Goal: Task Accomplishment & Management: Manage account settings

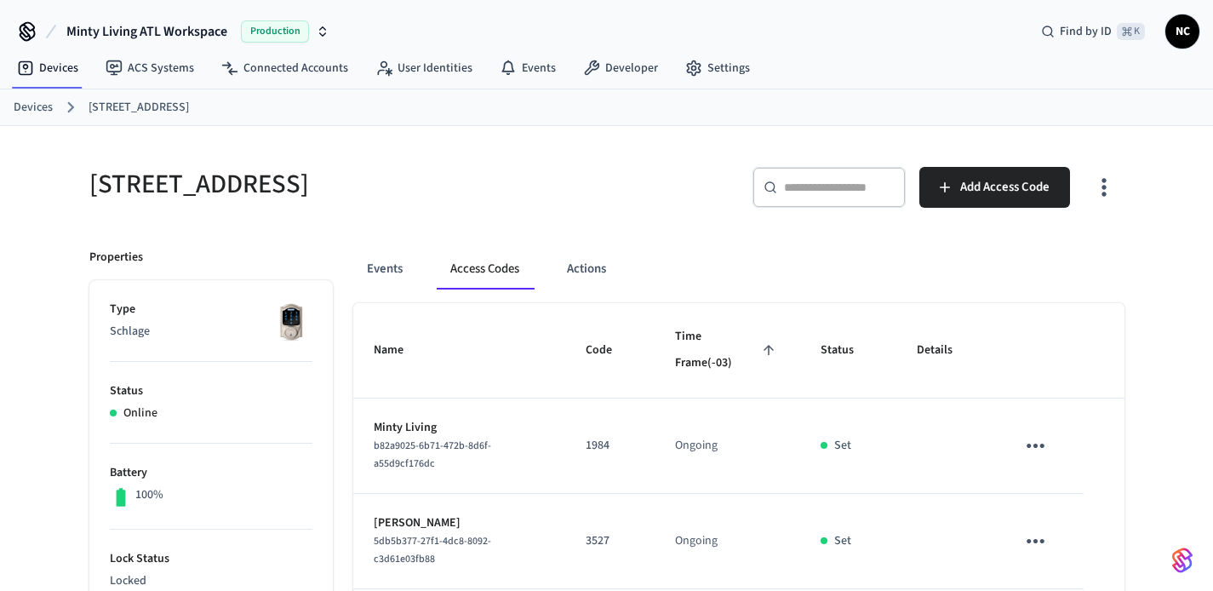
click at [39, 106] on link "Devices" at bounding box center [33, 108] width 39 height 18
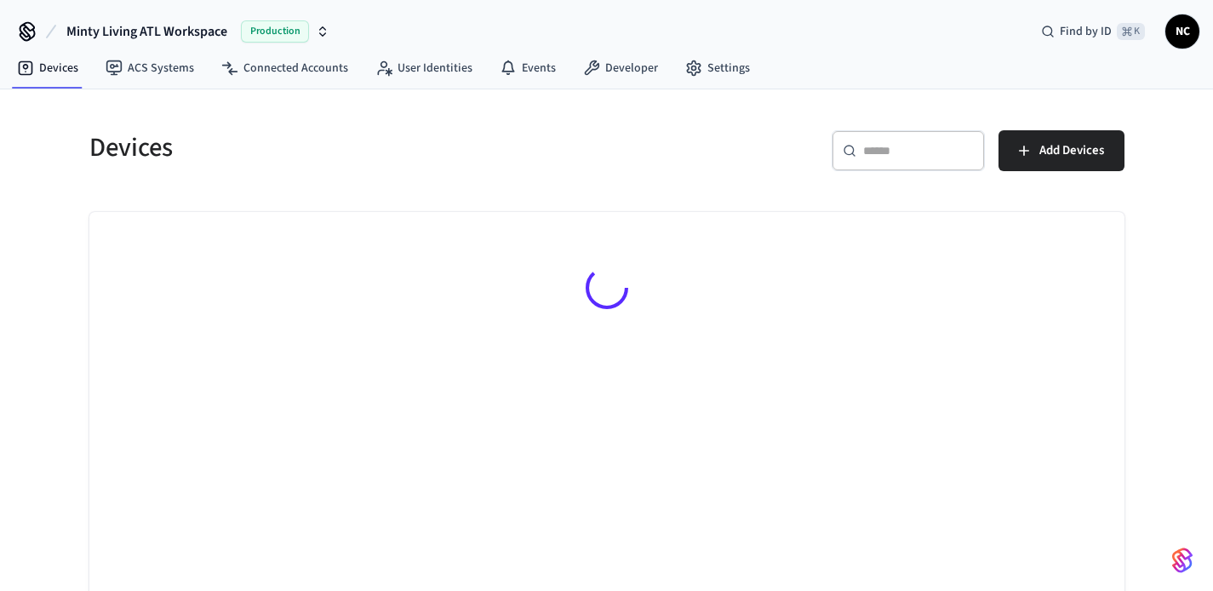
click at [948, 138] on div "​ ​" at bounding box center [908, 150] width 153 height 41
click at [948, 140] on div "​ ​" at bounding box center [908, 150] width 153 height 41
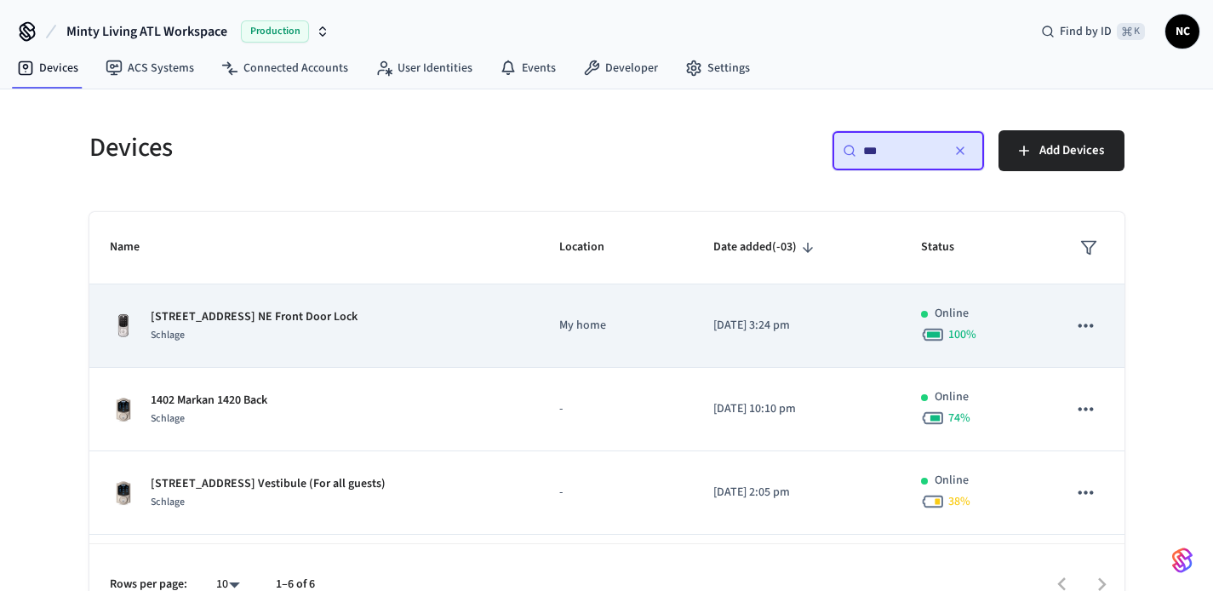
type input "***"
click at [571, 327] on p "My home" at bounding box center [615, 326] width 113 height 18
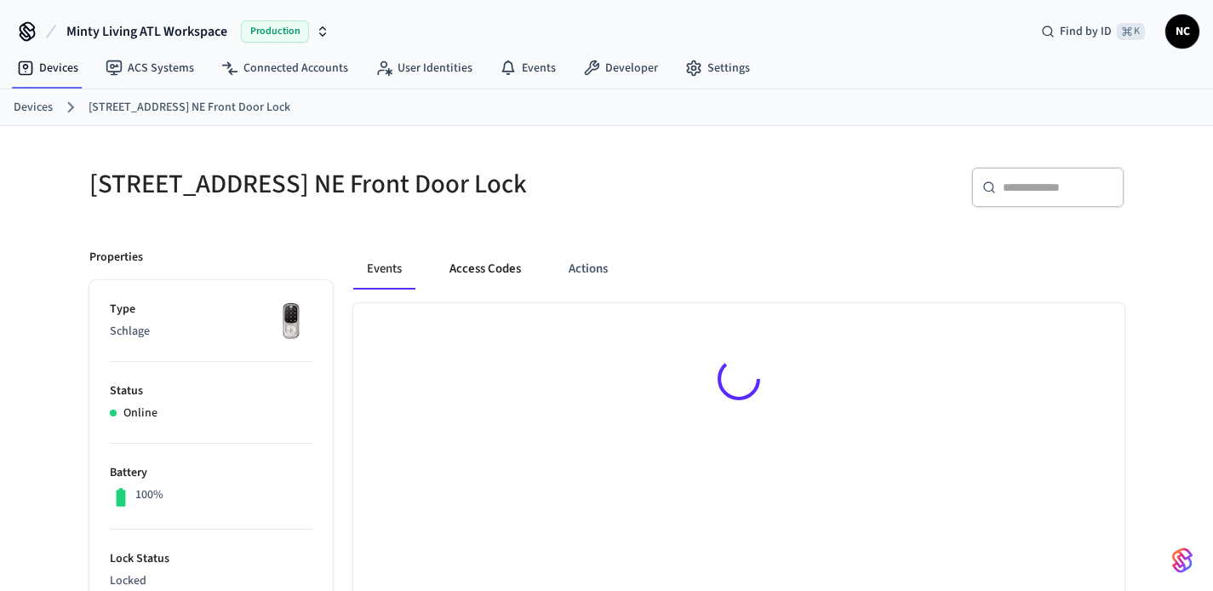
click at [467, 280] on button "Access Codes" at bounding box center [485, 269] width 99 height 41
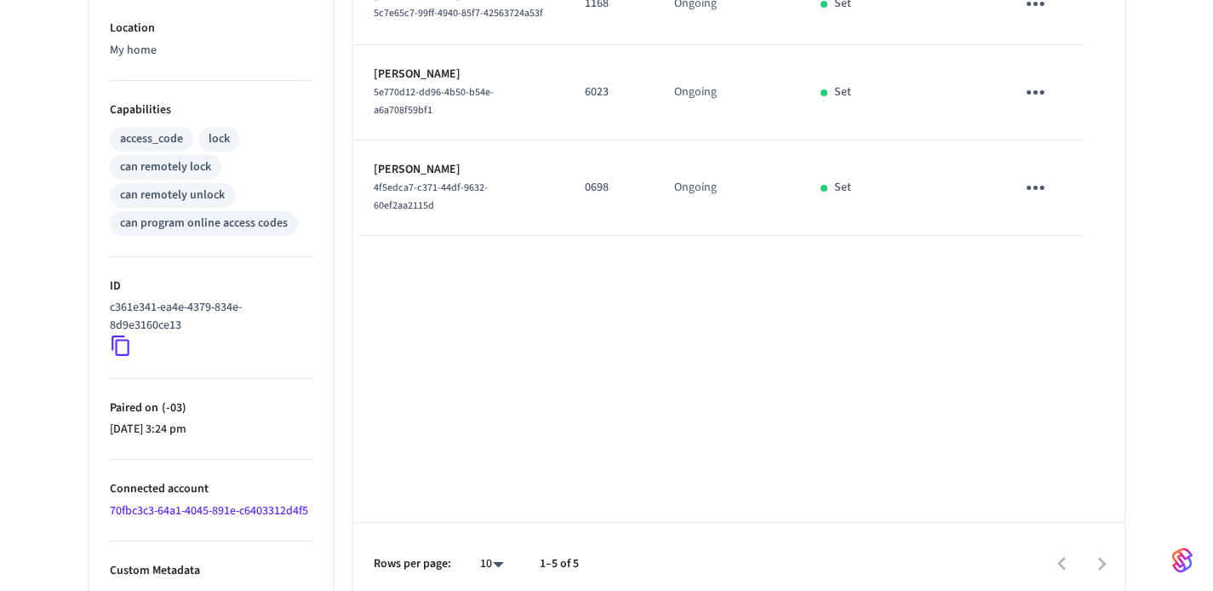
scroll to position [599, 0]
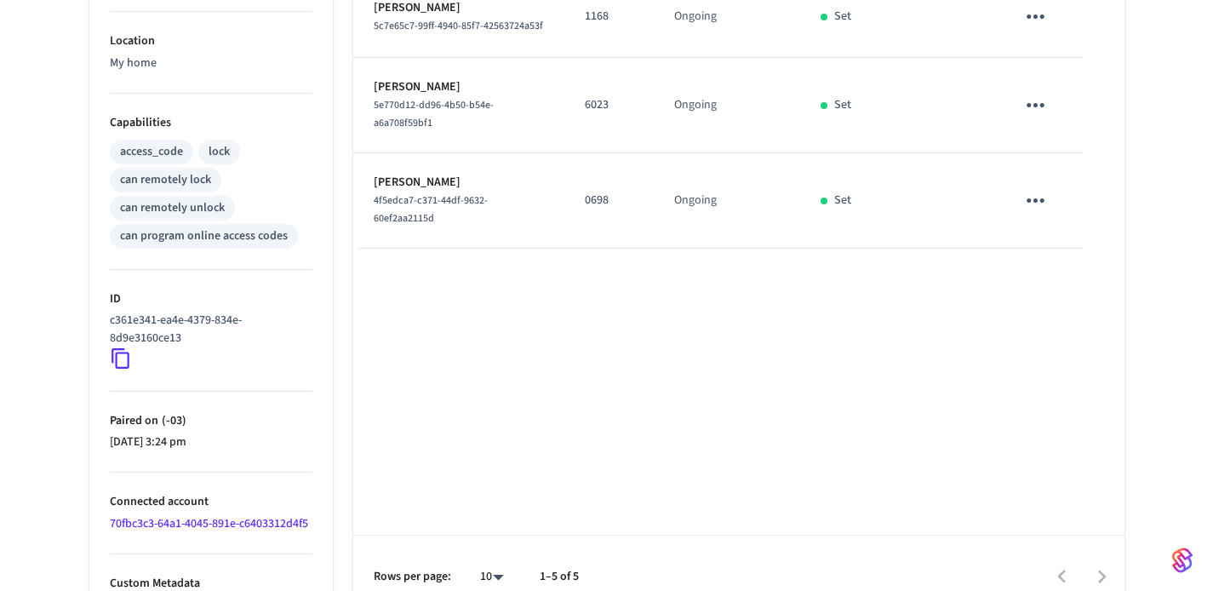
click at [593, 202] on p "0698" at bounding box center [609, 201] width 49 height 18
